Goal: Task Accomplishment & Management: Use online tool/utility

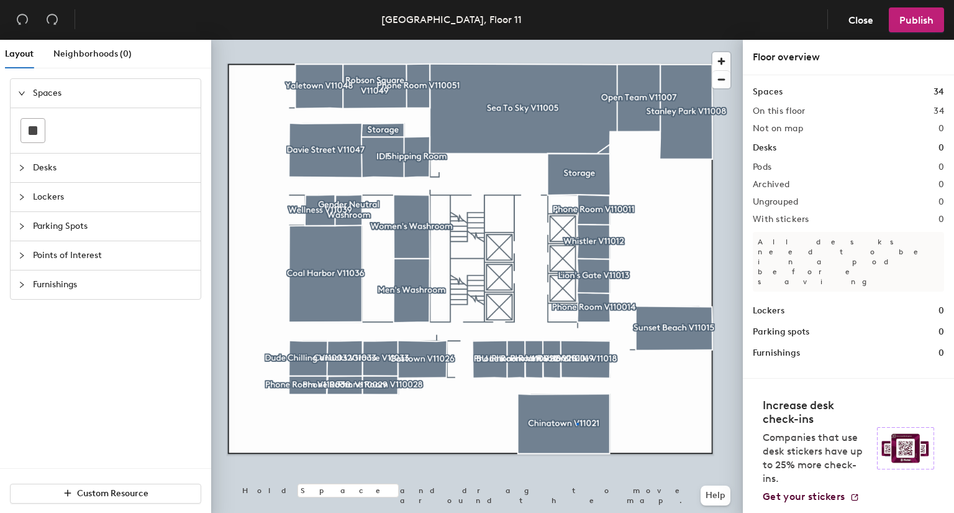
click at [577, 40] on div at bounding box center [477, 40] width 532 height 0
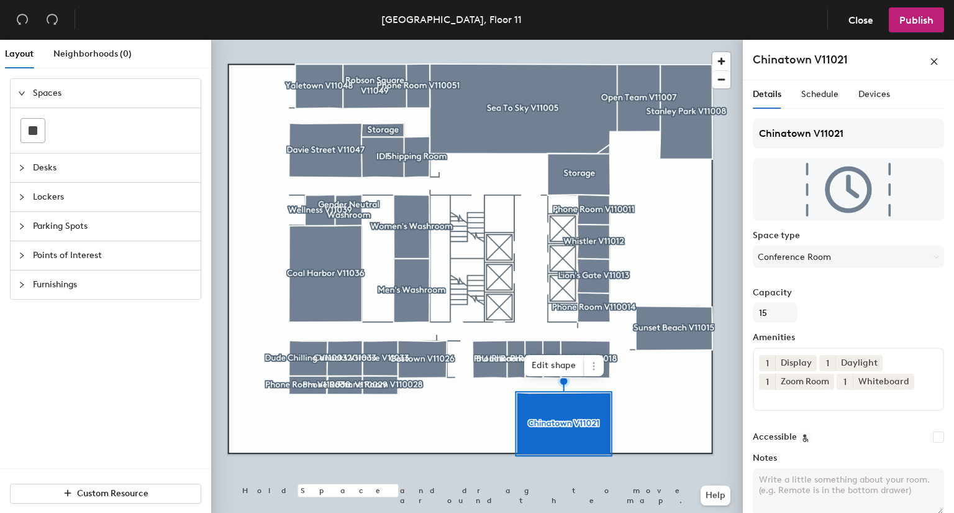
click at [491, 40] on div at bounding box center [477, 40] width 532 height 0
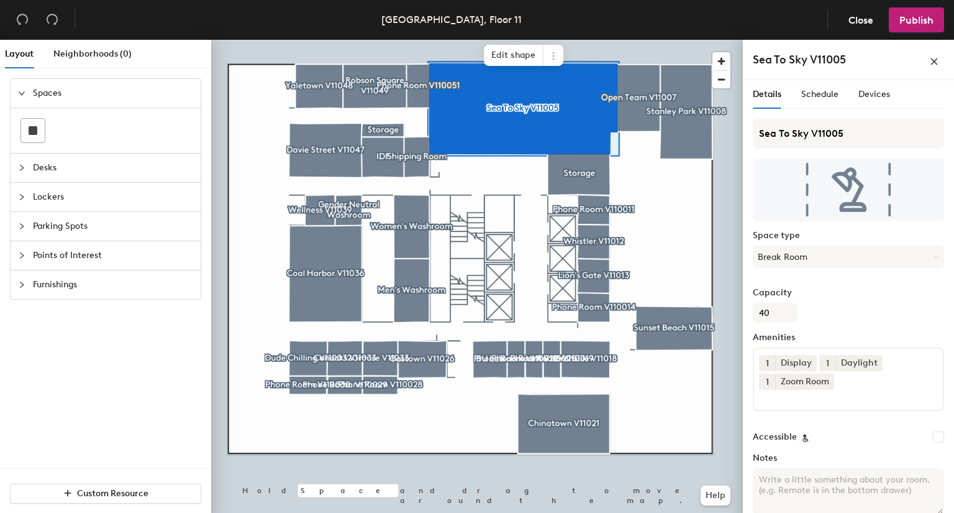
click at [327, 40] on div at bounding box center [477, 40] width 532 height 0
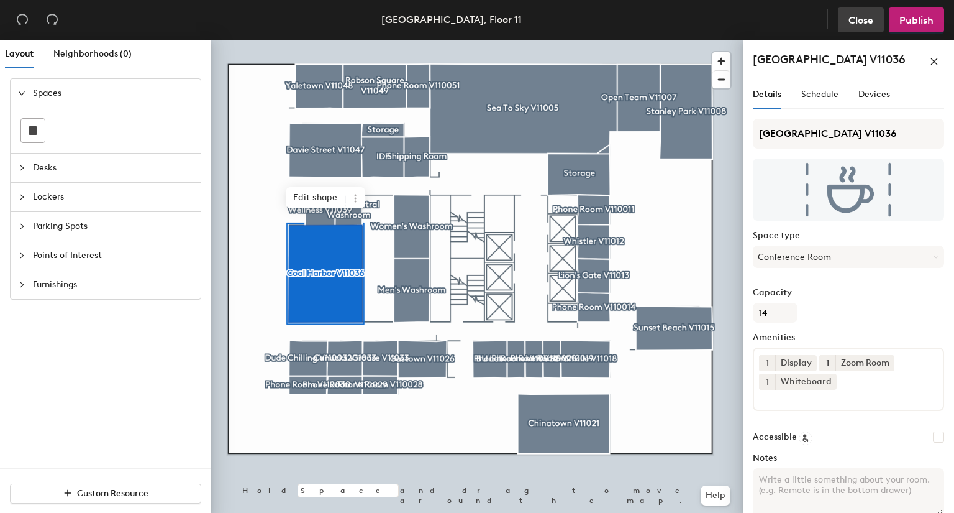
click at [861, 26] on button "Close" at bounding box center [861, 19] width 46 height 25
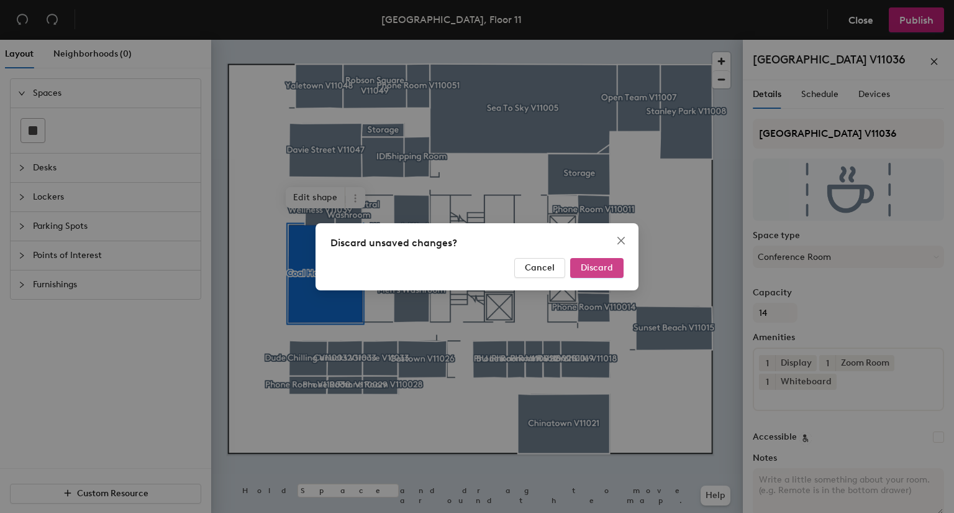
click at [605, 265] on span "Discard" at bounding box center [597, 267] width 32 height 11
